Goal: Find contact information: Find contact information

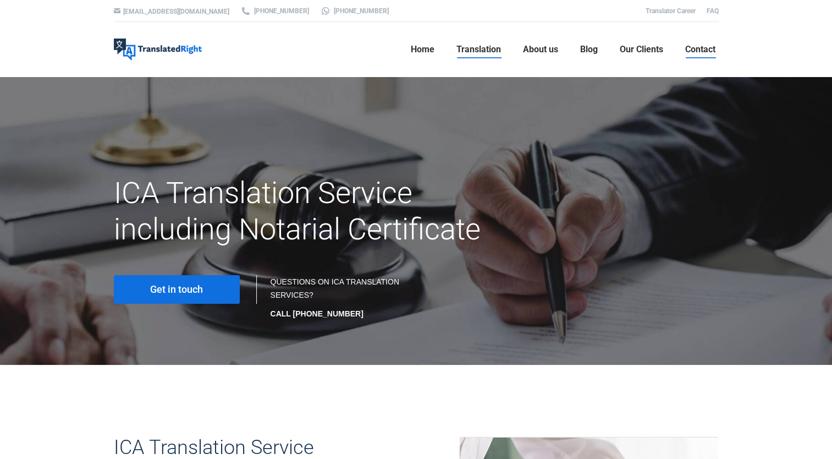
click at [704, 47] on span "Contact" at bounding box center [700, 49] width 30 height 11
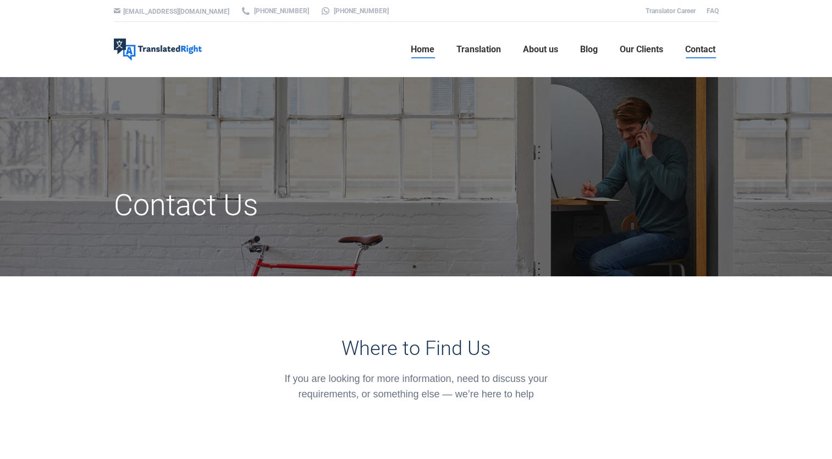
click at [430, 44] on span "Home" at bounding box center [423, 49] width 24 height 11
